Goal: Task Accomplishment & Management: Use online tool/utility

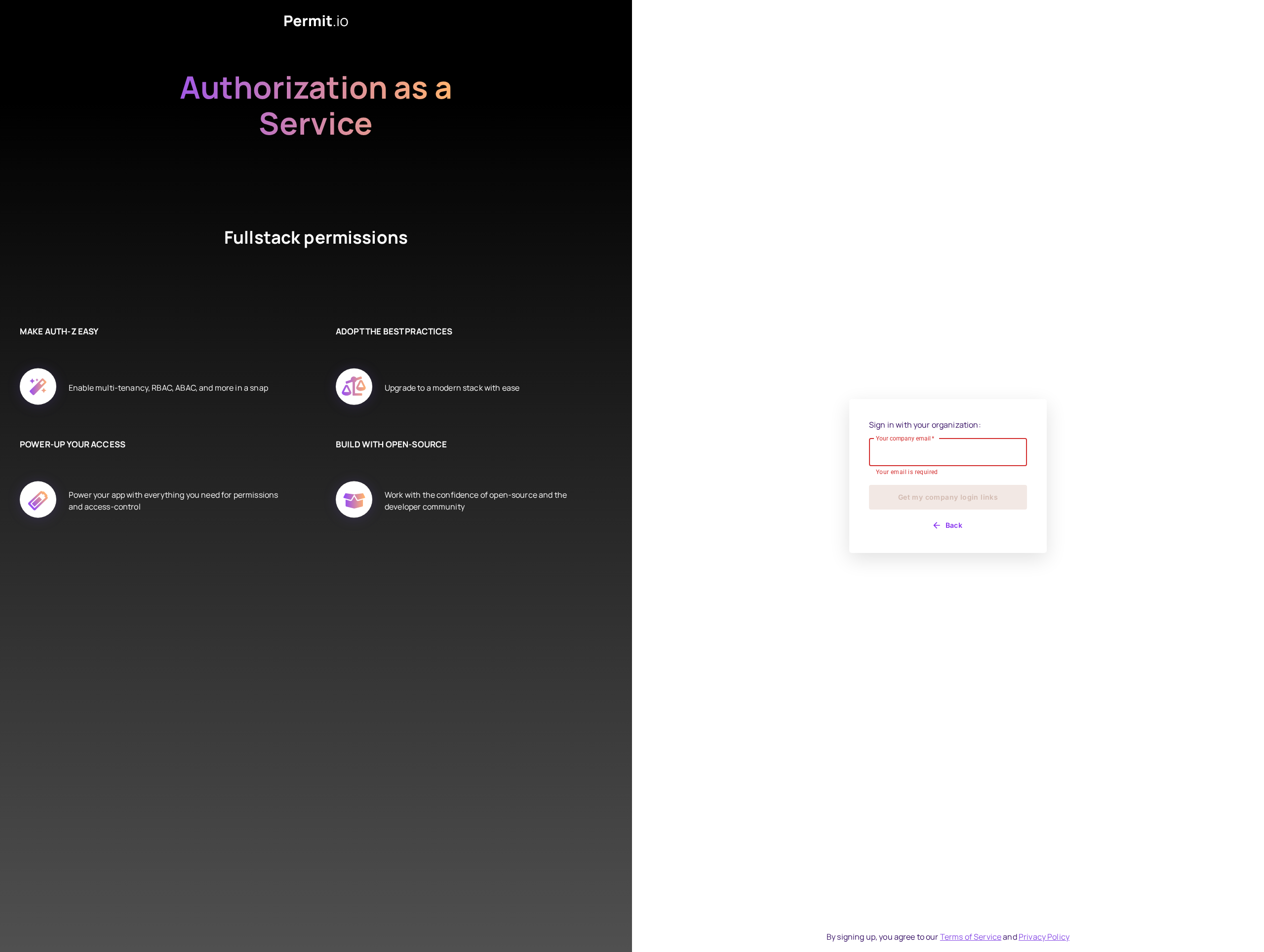
type input "**********"
drag, startPoint x: 936, startPoint y: 493, endPoint x: 930, endPoint y: 493, distance: 6.0
click at [936, 493] on button "Get my company login links" at bounding box center [948, 492] width 158 height 25
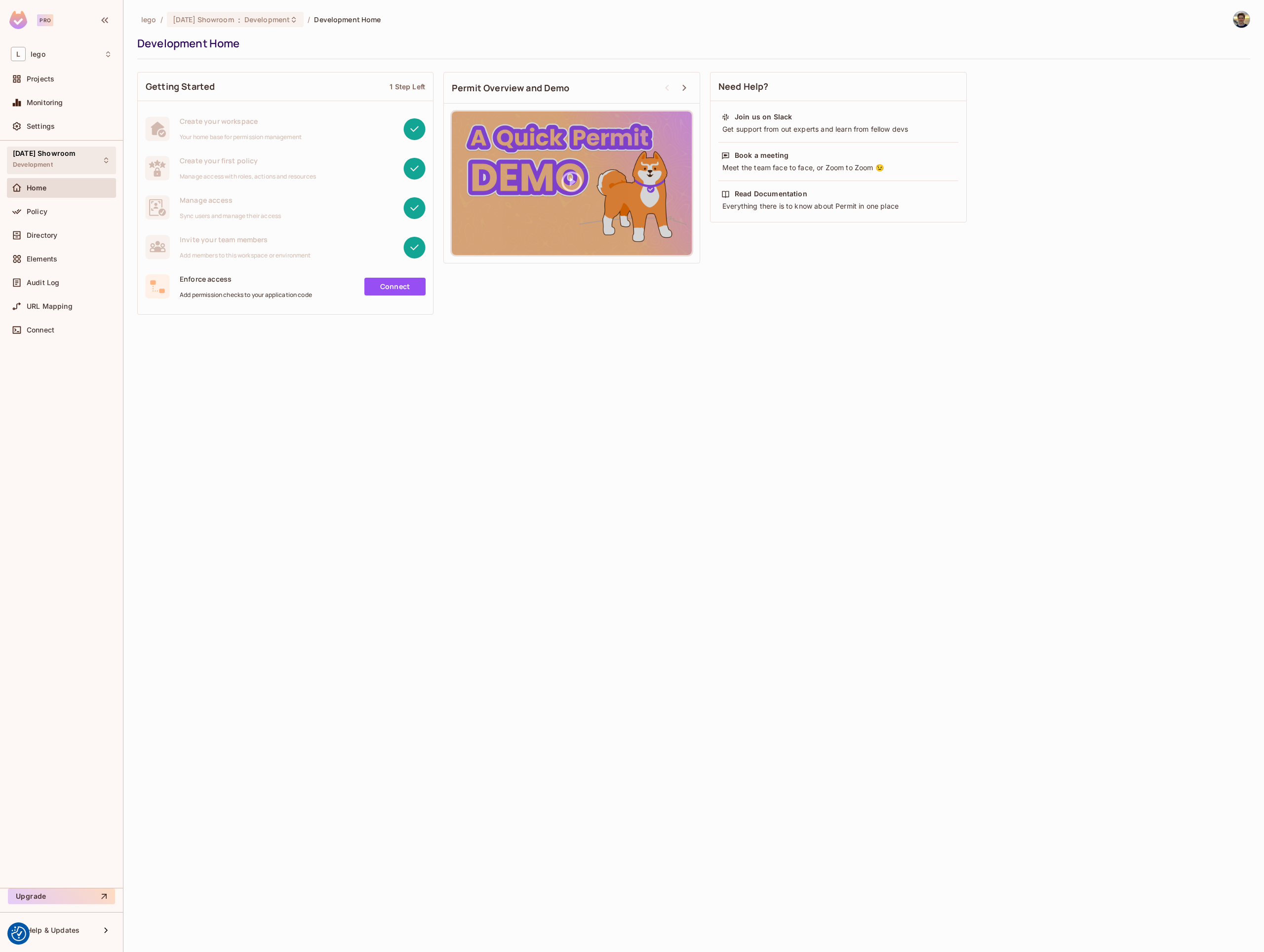
click at [91, 157] on div "[DATE] Showroom Development" at bounding box center [61, 161] width 109 height 28
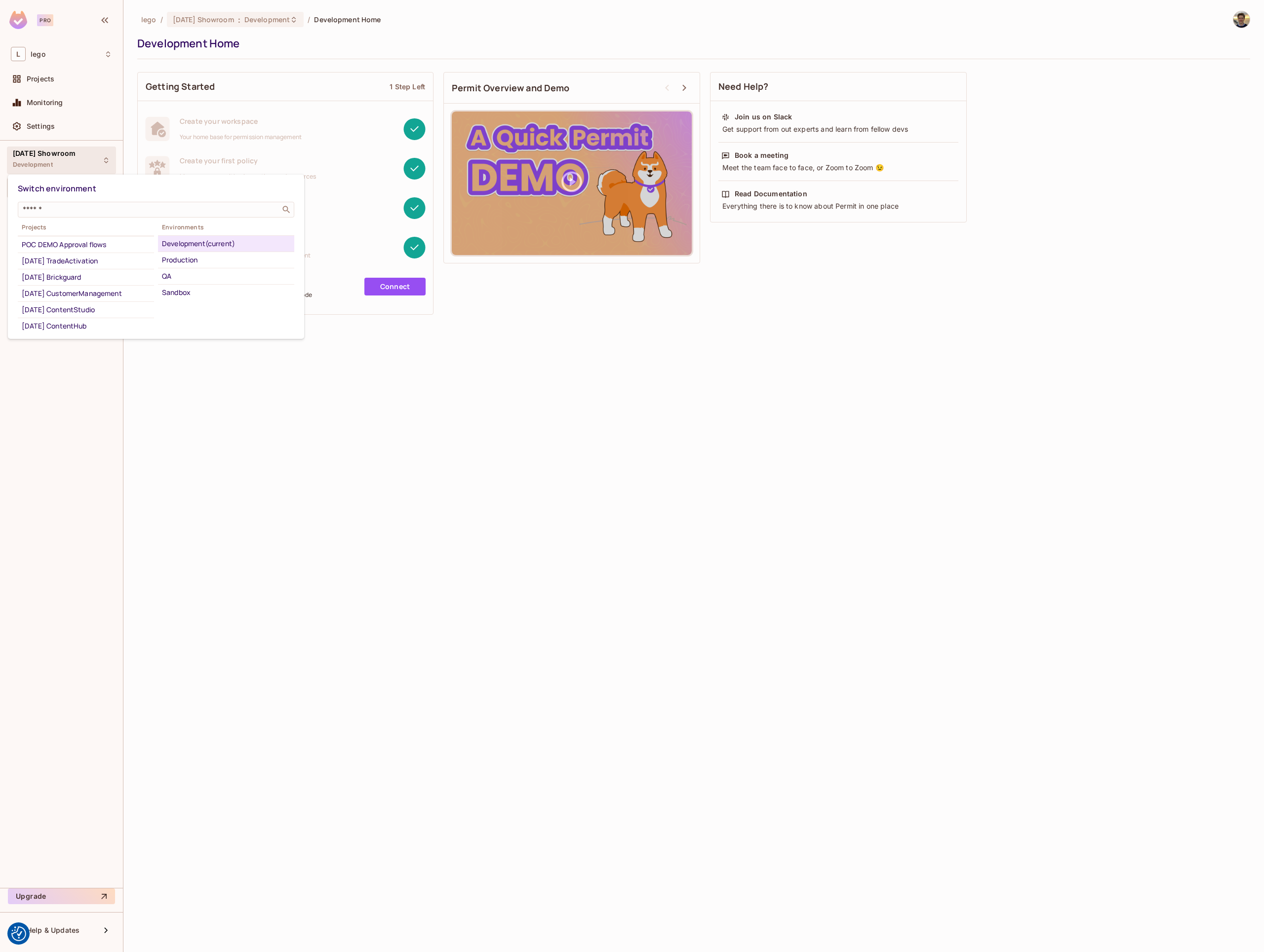
scroll to position [109, 0]
click at [105, 278] on div "[DATE] TradeActivation" at bounding box center [86, 272] width 128 height 12
click at [185, 260] on div "Development" at bounding box center [226, 260] width 128 height 12
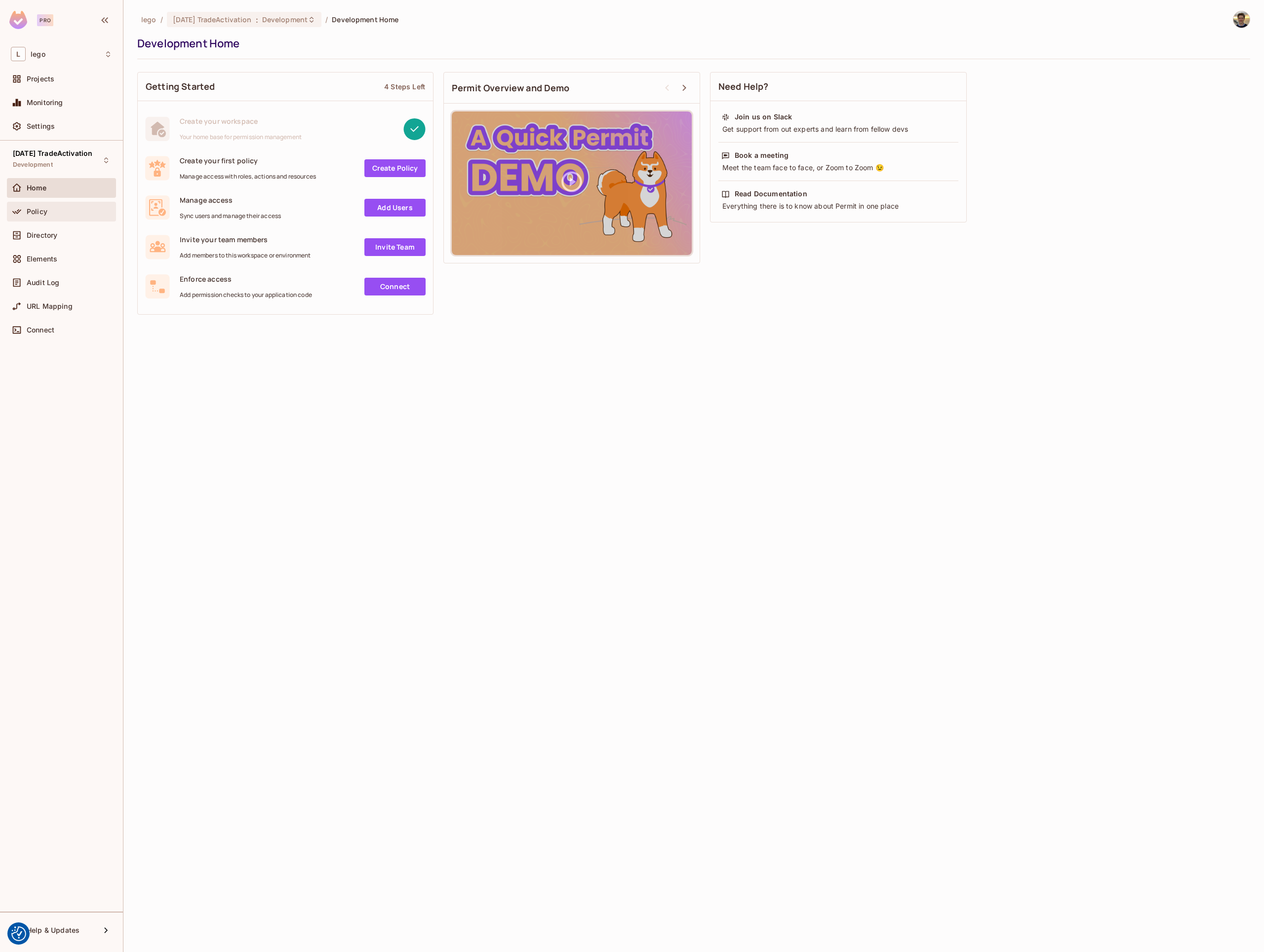
click at [49, 207] on div "Policy" at bounding box center [61, 212] width 102 height 12
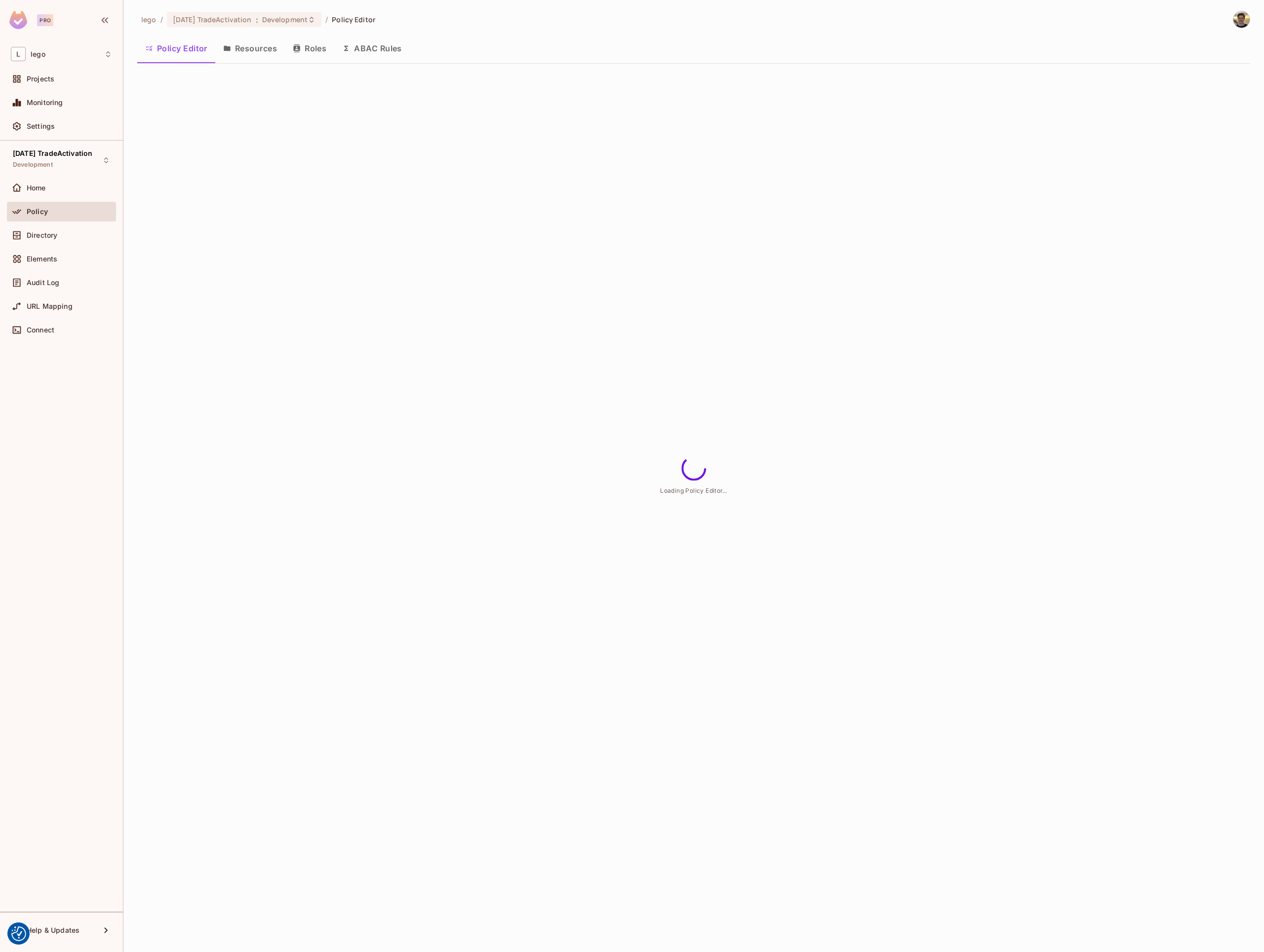
click at [298, 46] on icon "button" at bounding box center [296, 48] width 7 height 8
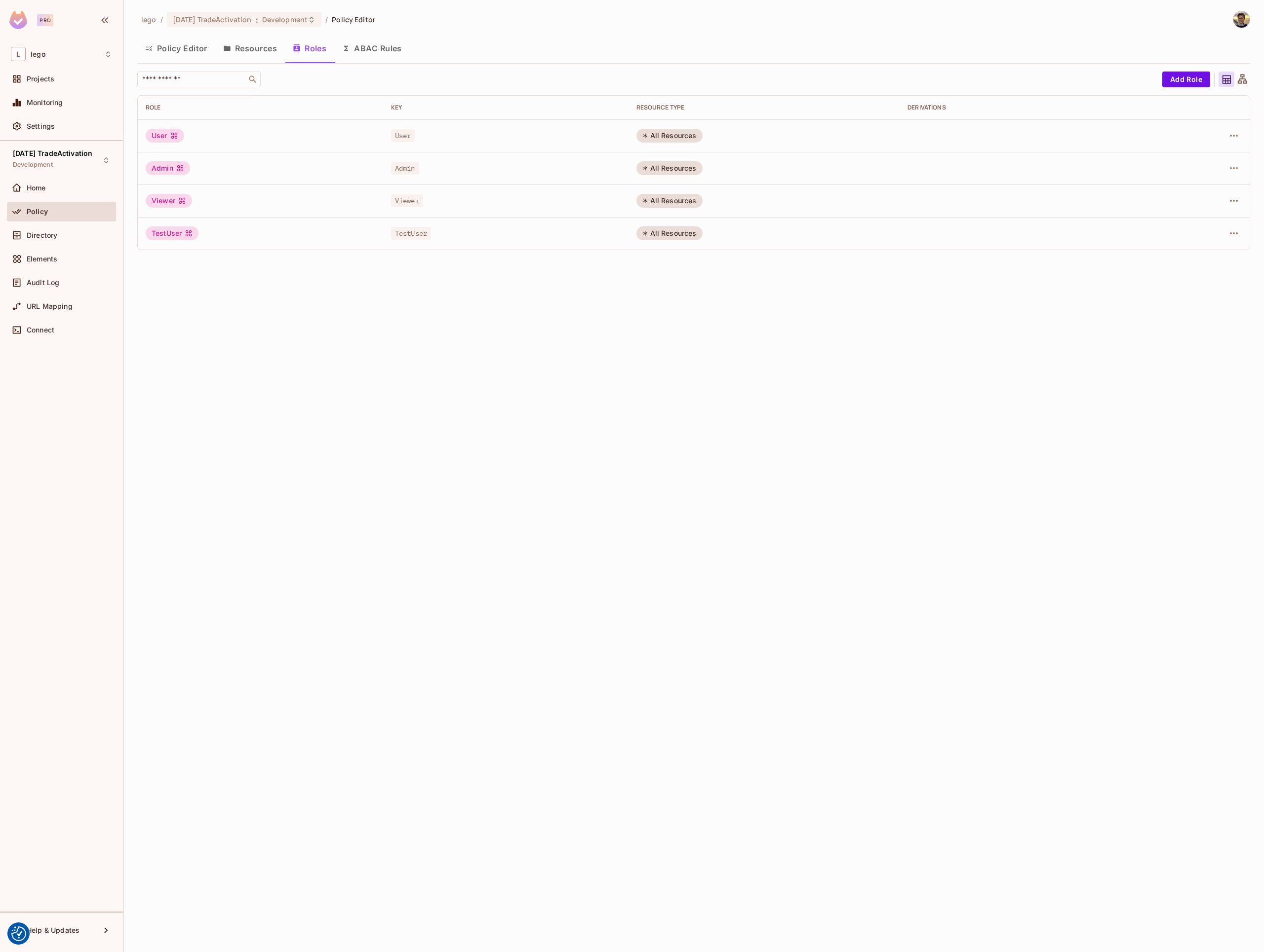
click at [876, 361] on div "lego / 04.03.04 TradeActivation : Development / Policy Editor Policy Editor Res…" at bounding box center [693, 476] width 1140 height 952
